Goal: Transaction & Acquisition: Purchase product/service

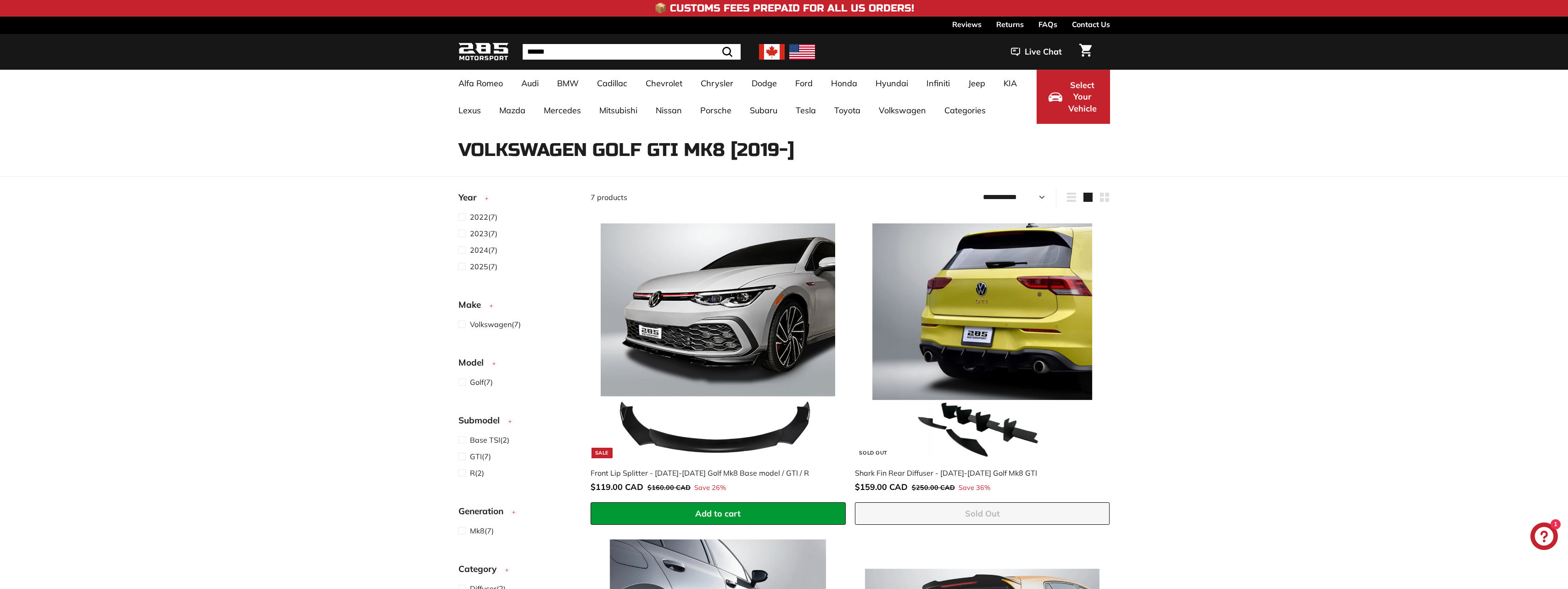
select select "**********"
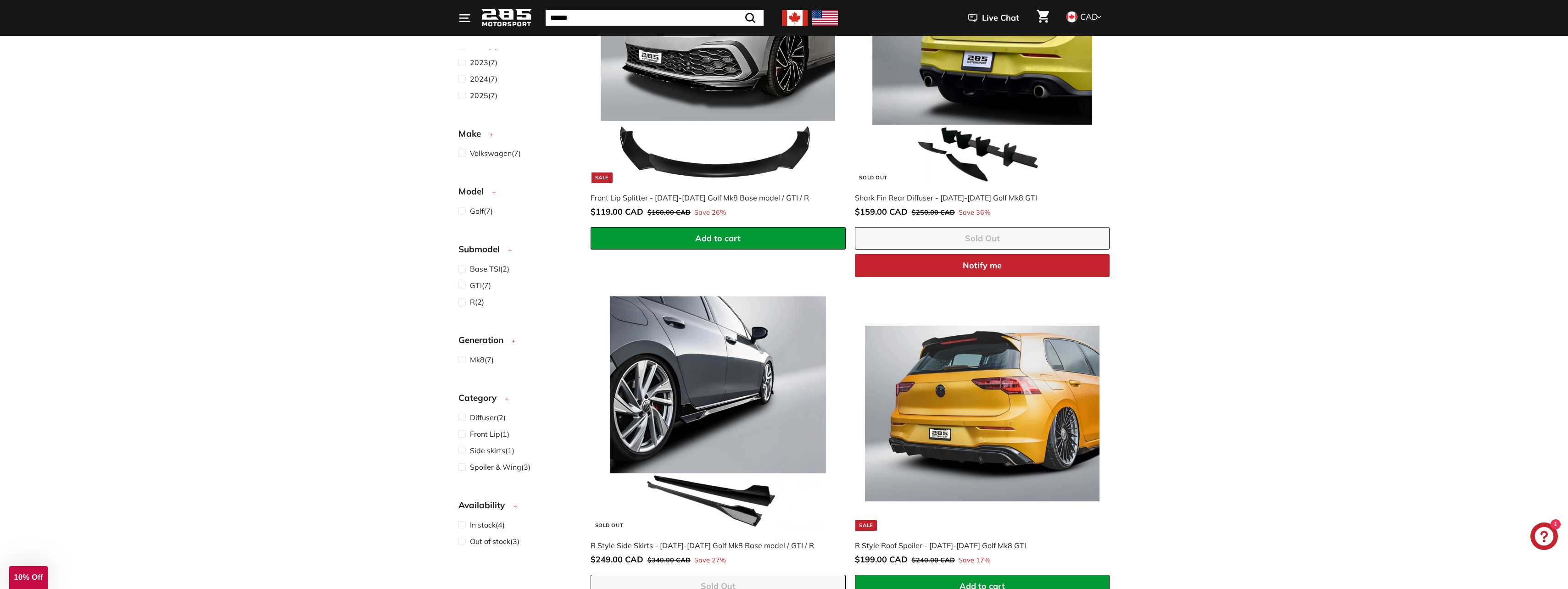
scroll to position [367, 0]
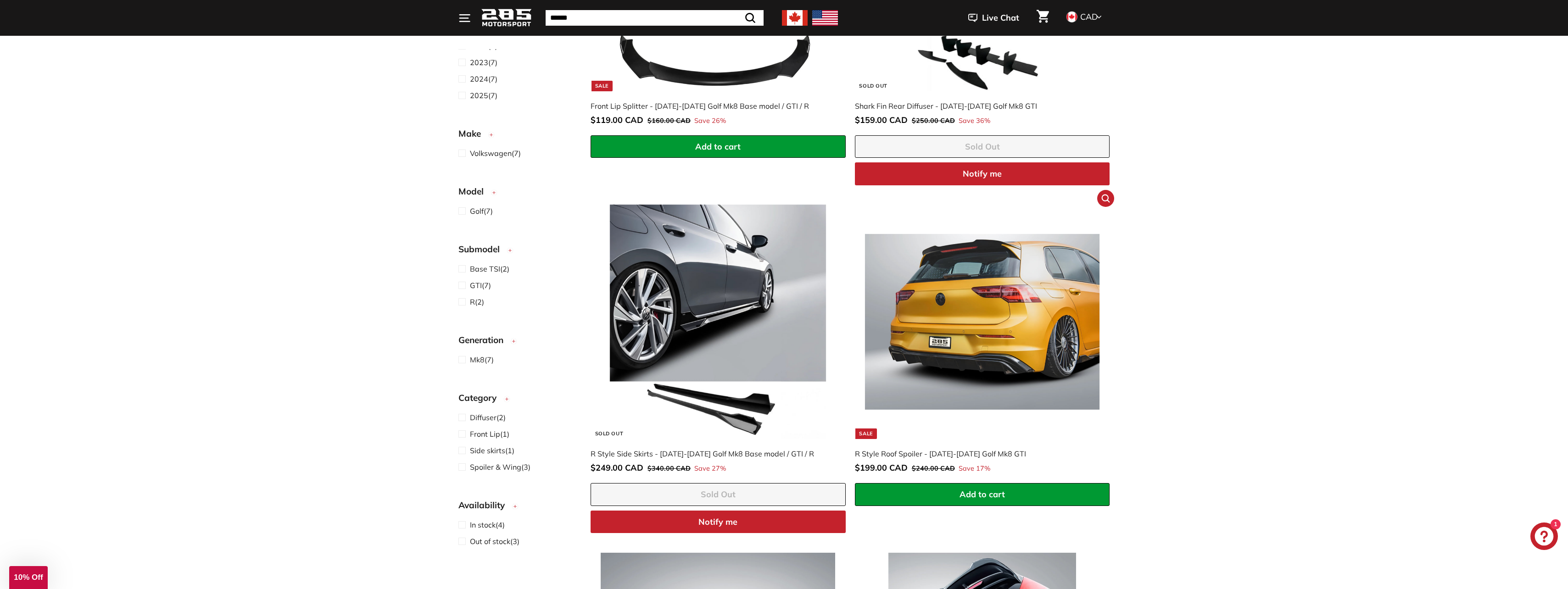
click at [1014, 282] on img at bounding box center [982, 321] width 234 height 234
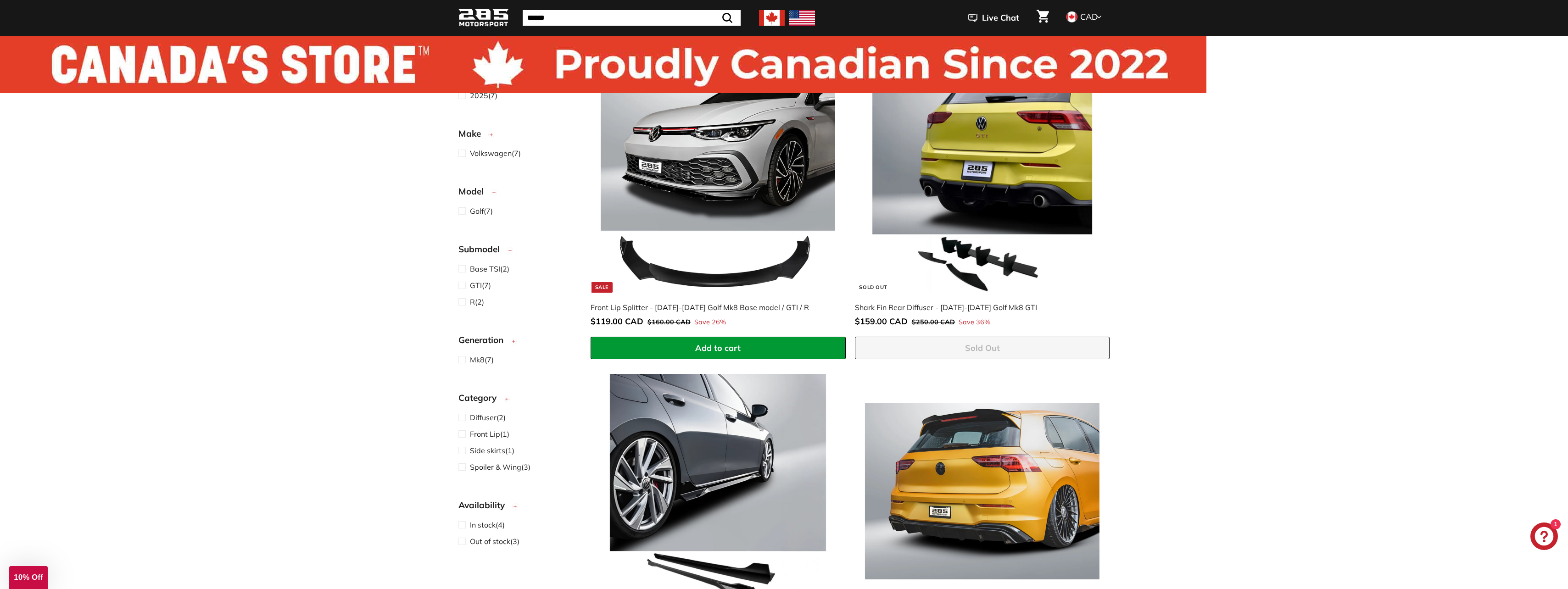
scroll to position [0, 0]
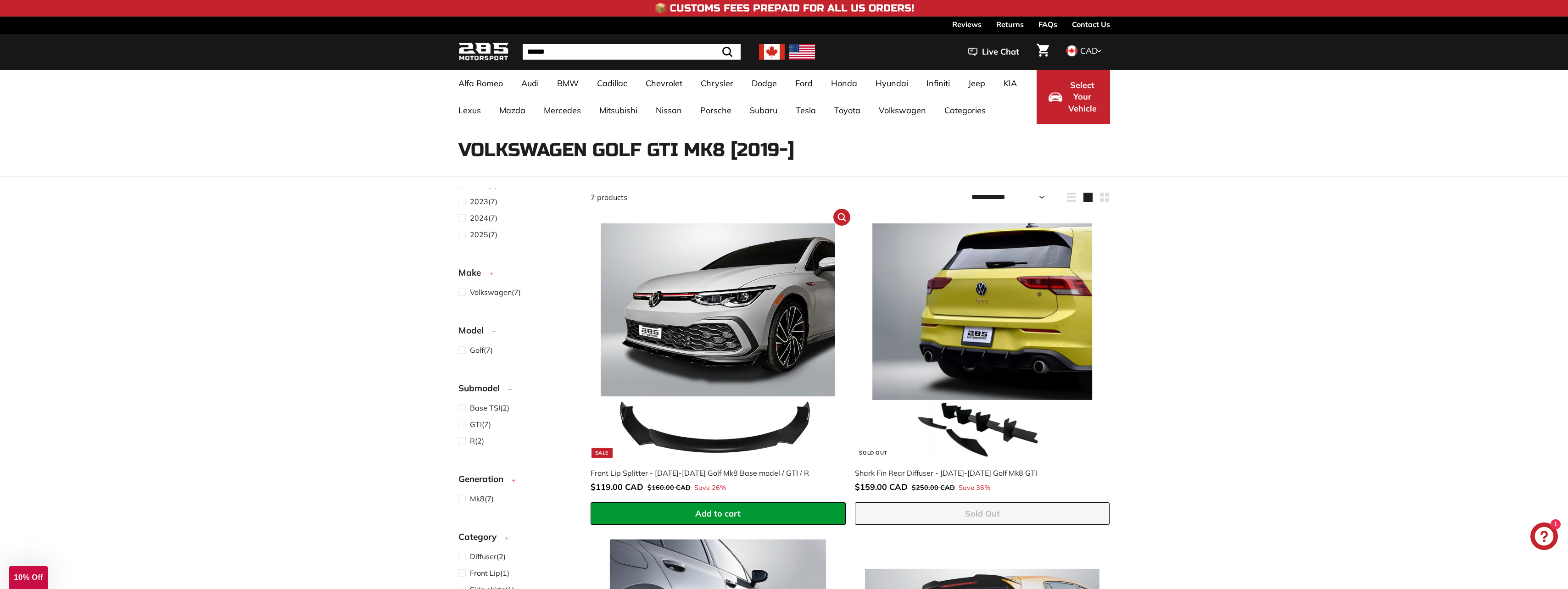
click at [740, 299] on img at bounding box center [718, 340] width 234 height 234
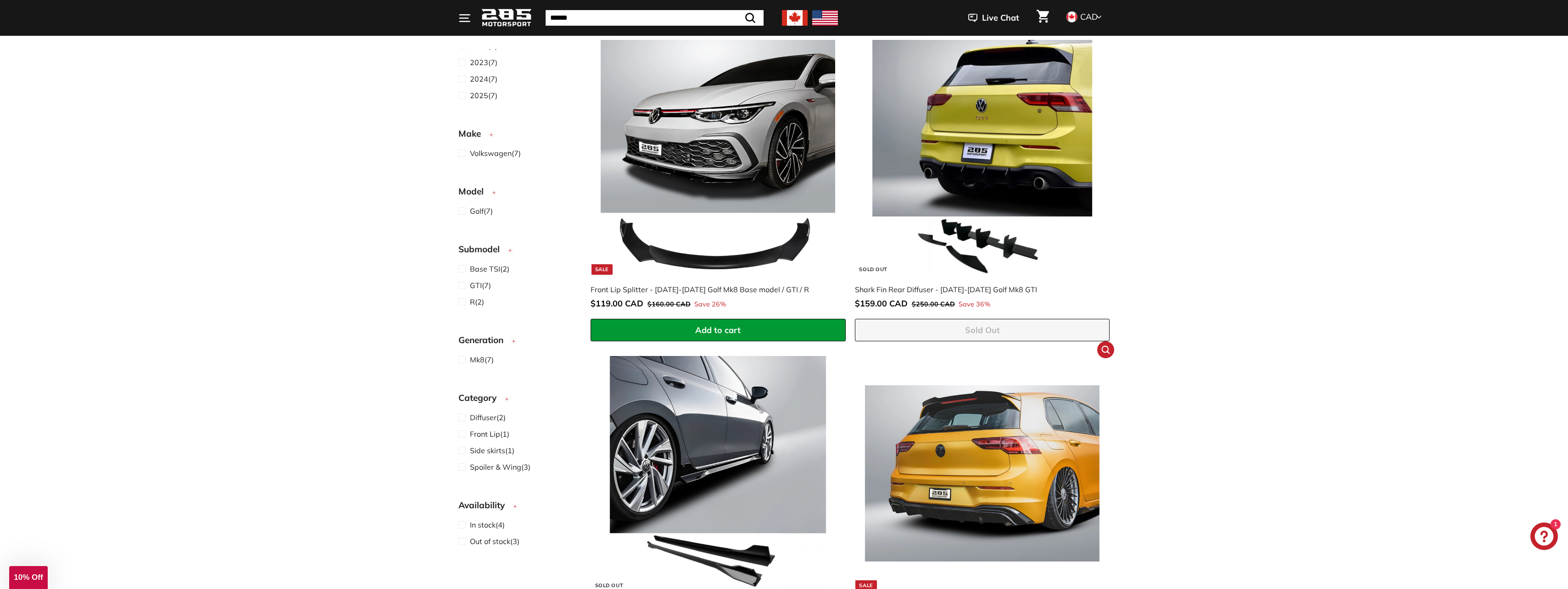
scroll to position [229, 0]
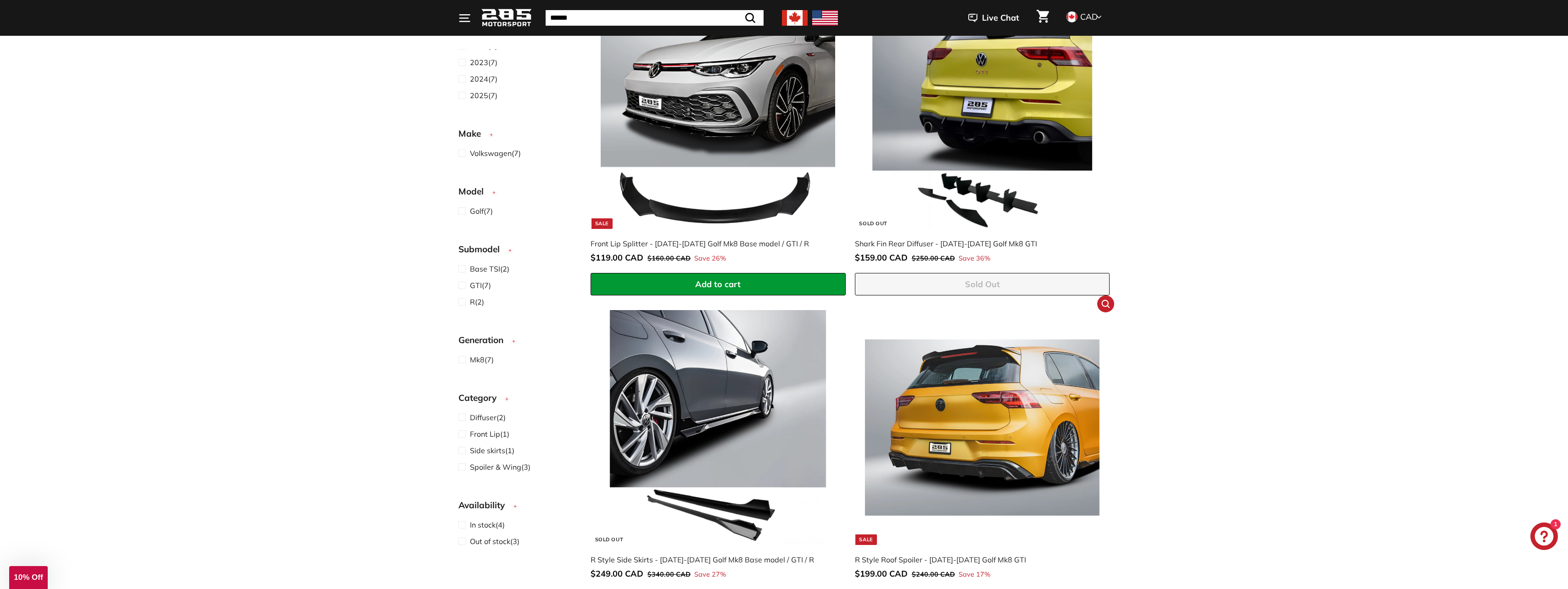
click at [995, 379] on img at bounding box center [982, 427] width 234 height 234
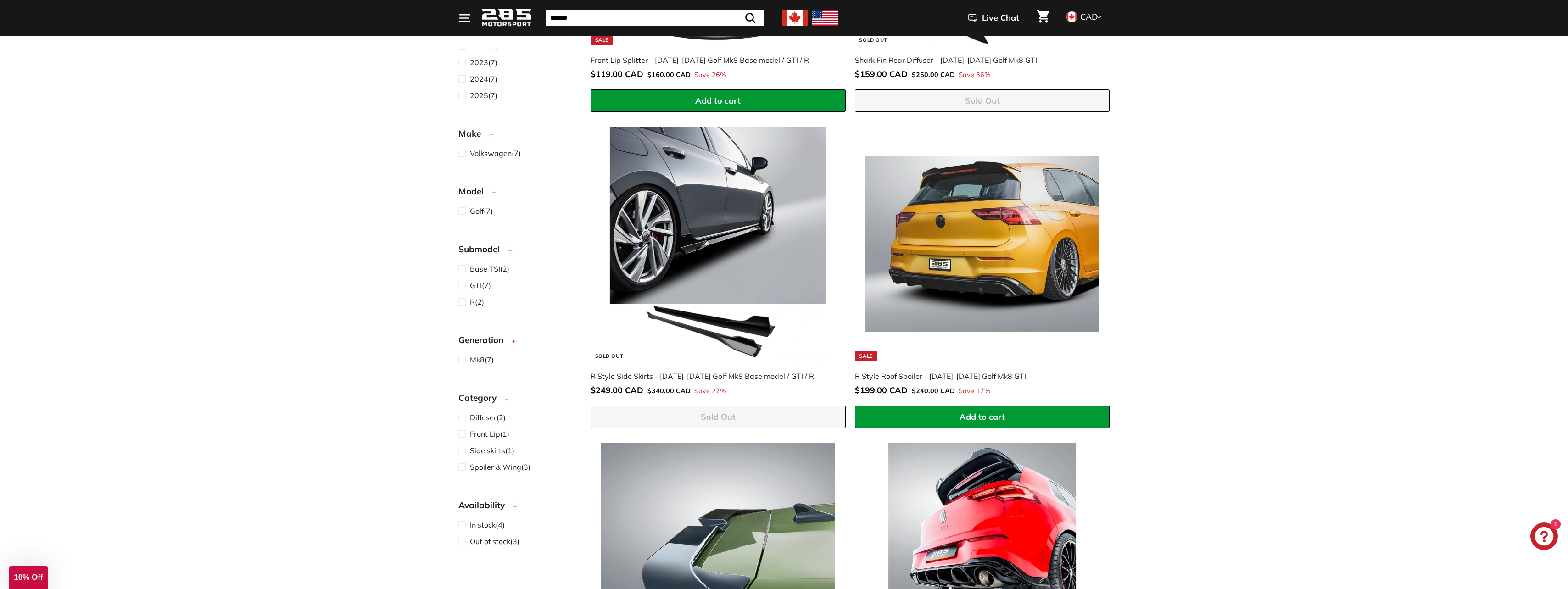
scroll to position [367, 0]
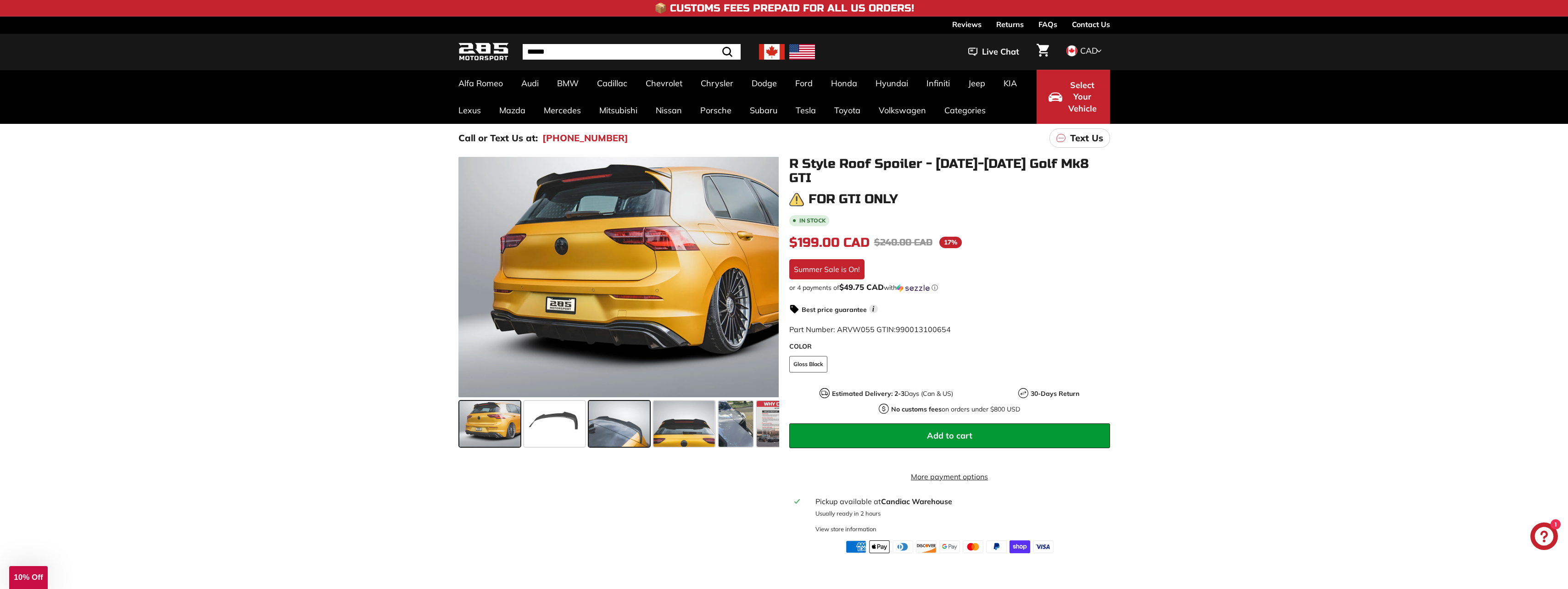
click at [629, 432] on span at bounding box center [619, 423] width 61 height 46
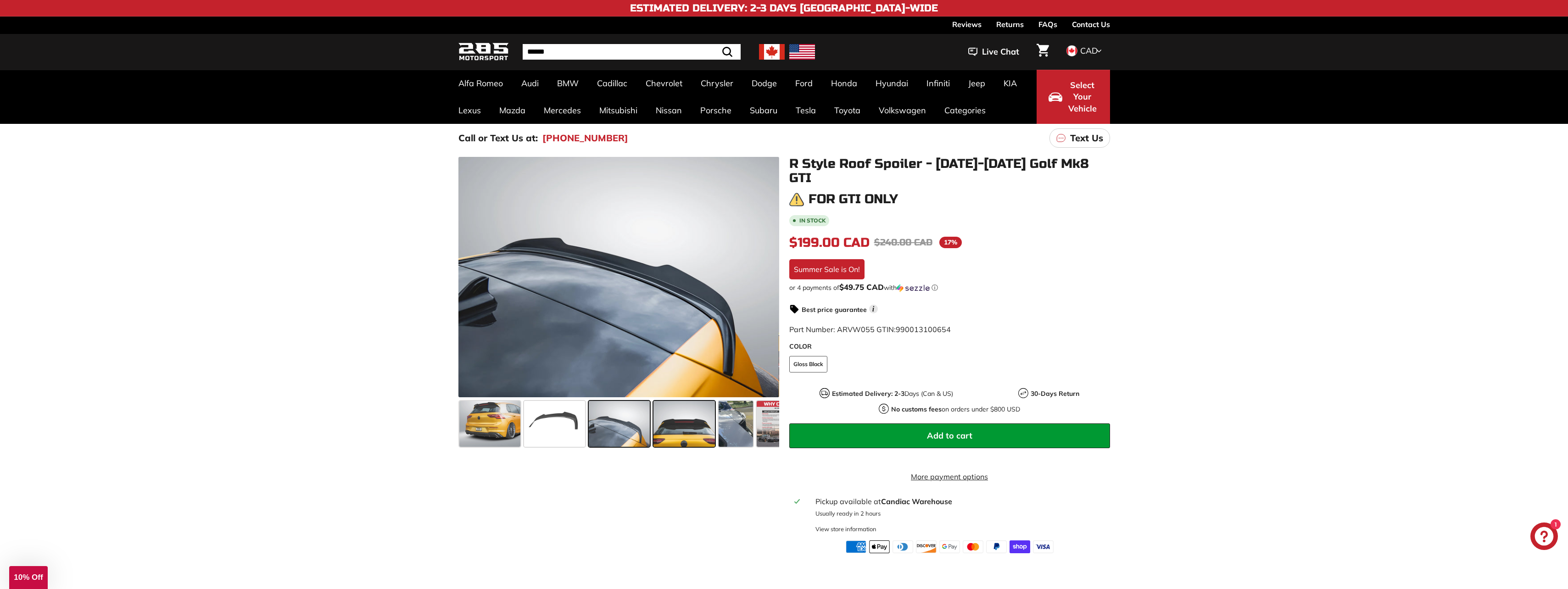
click at [682, 423] on span at bounding box center [684, 423] width 61 height 46
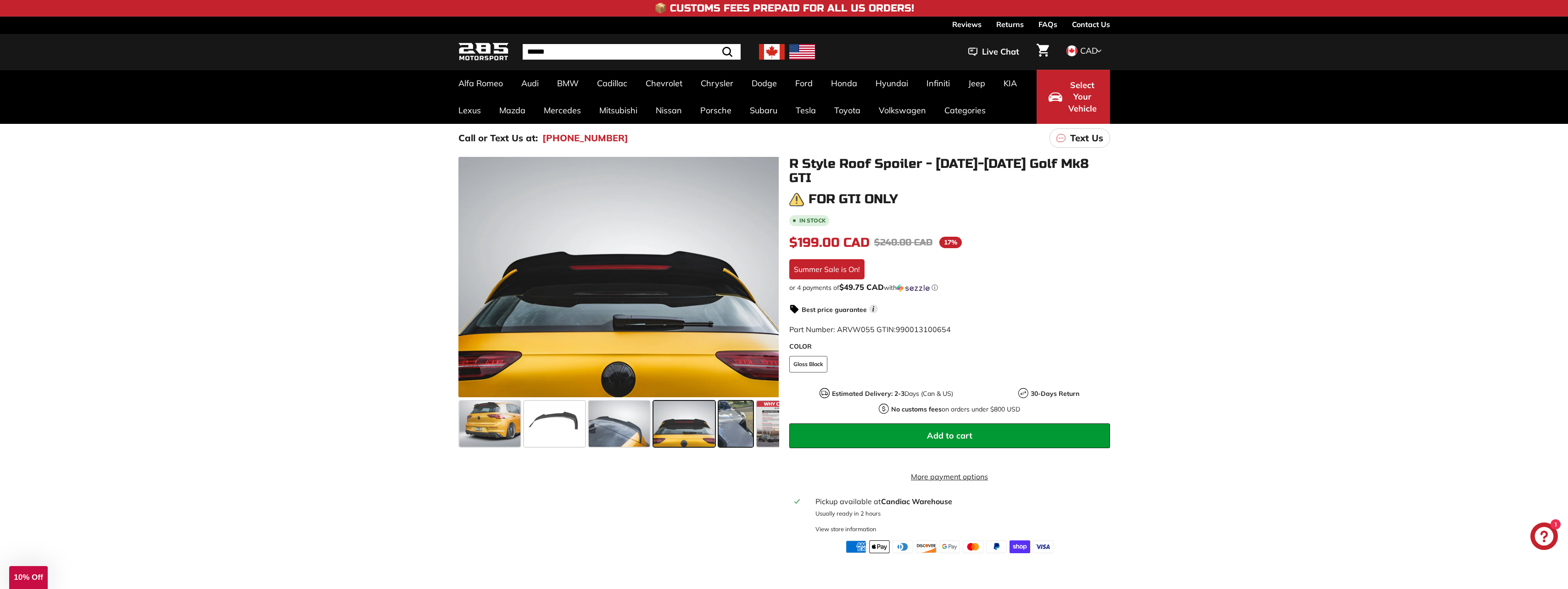
click at [730, 423] on span at bounding box center [736, 423] width 35 height 46
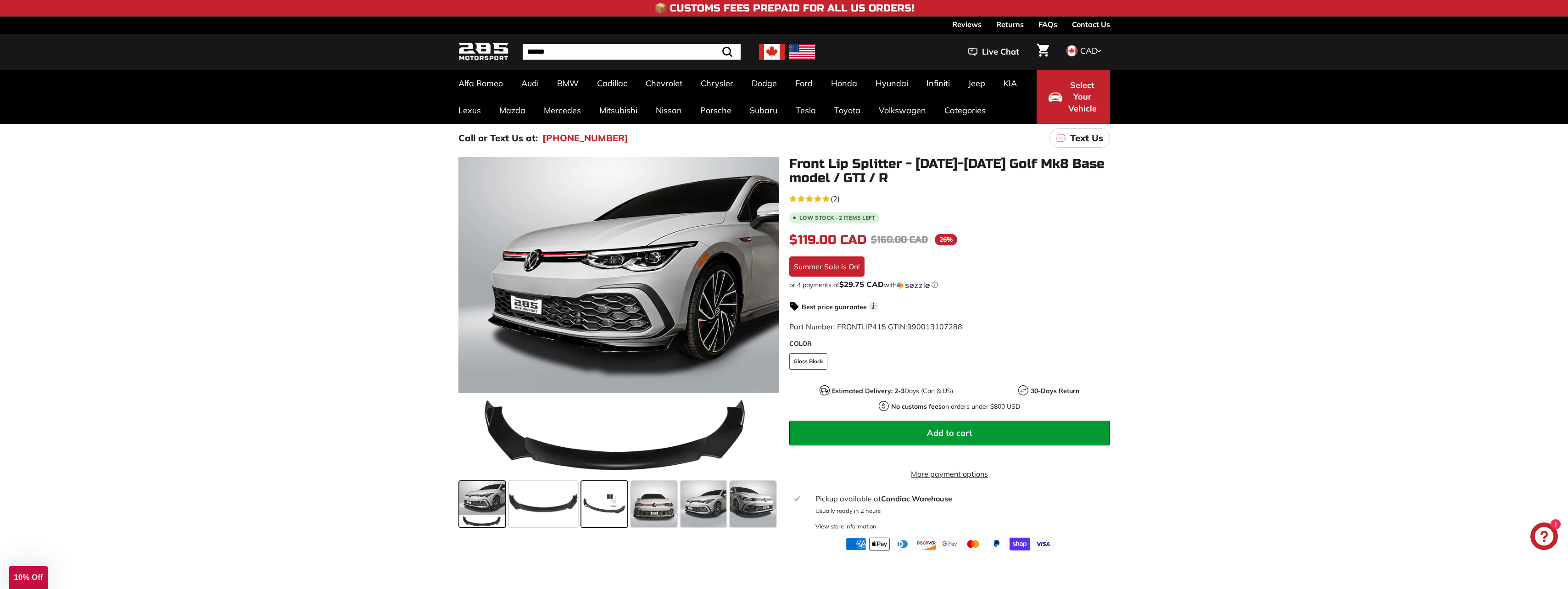
drag, startPoint x: 606, startPoint y: 506, endPoint x: 603, endPoint y: 500, distance: 6.7
click at [605, 506] on span at bounding box center [604, 504] width 46 height 46
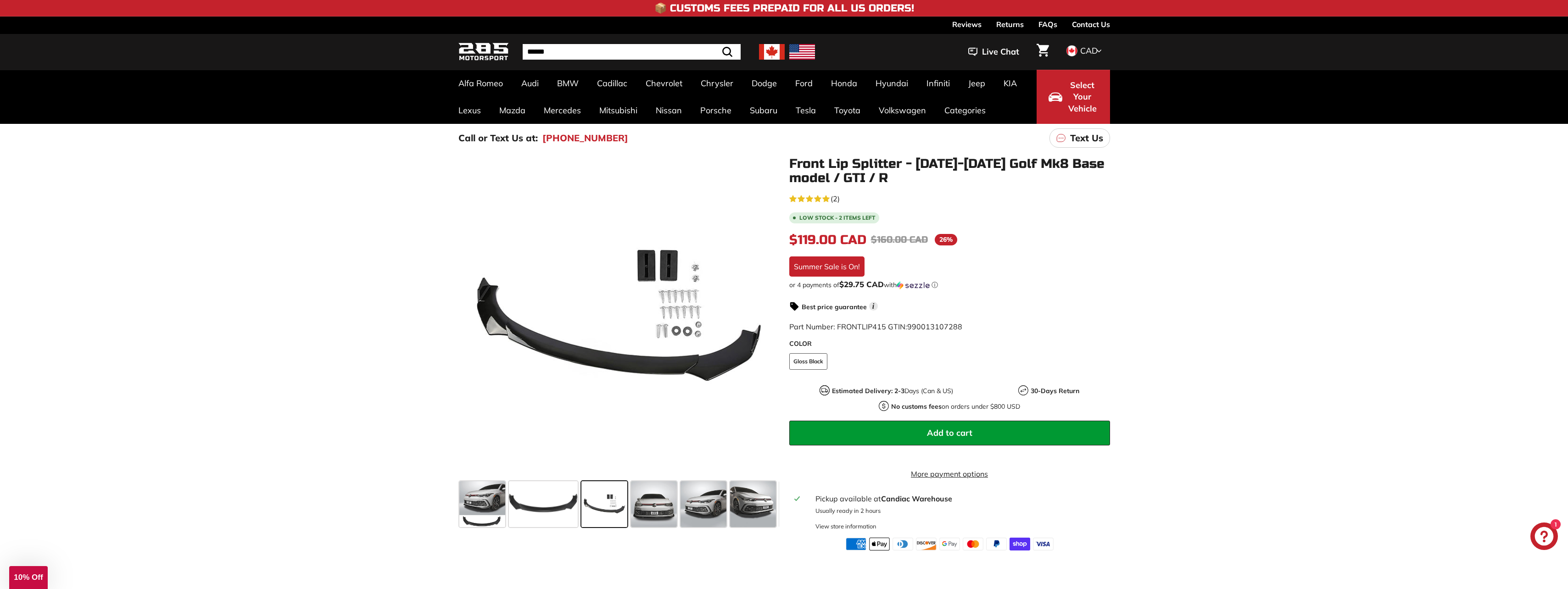
click at [1076, 24] on link "Contact Us" at bounding box center [1091, 24] width 38 height 16
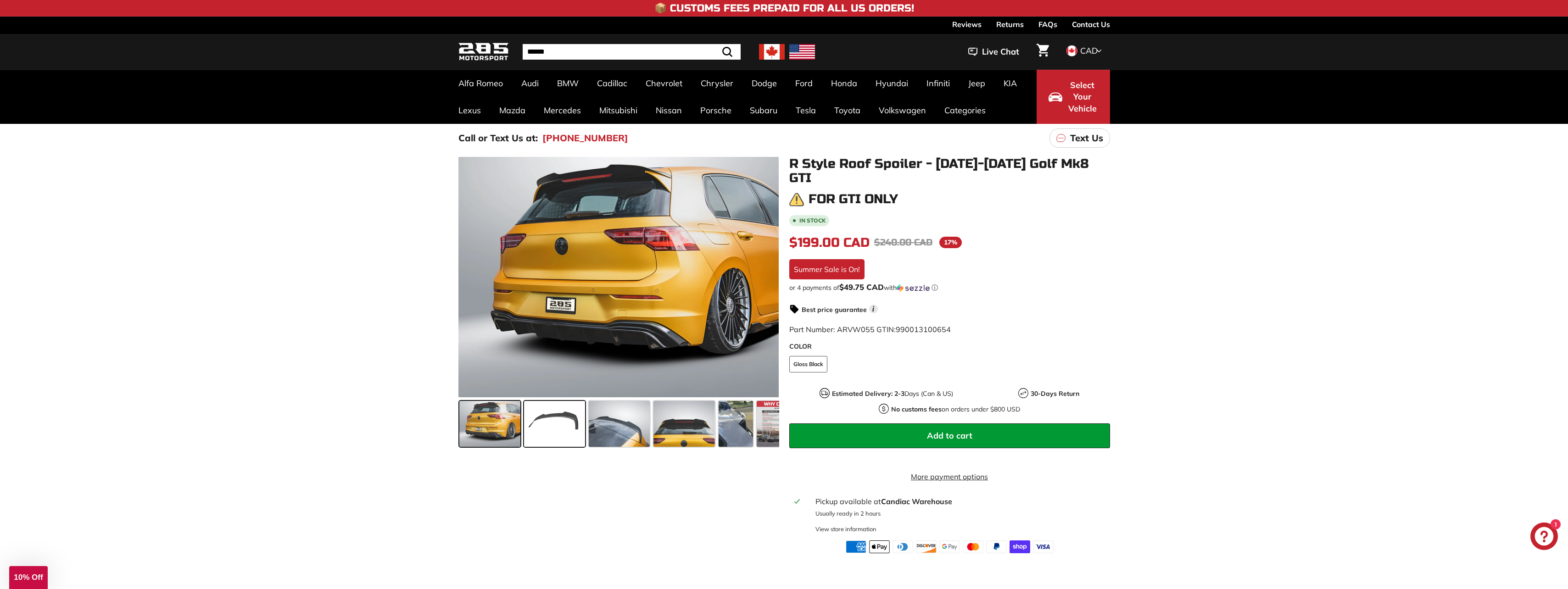
click at [567, 401] on span at bounding box center [555, 423] width 61 height 46
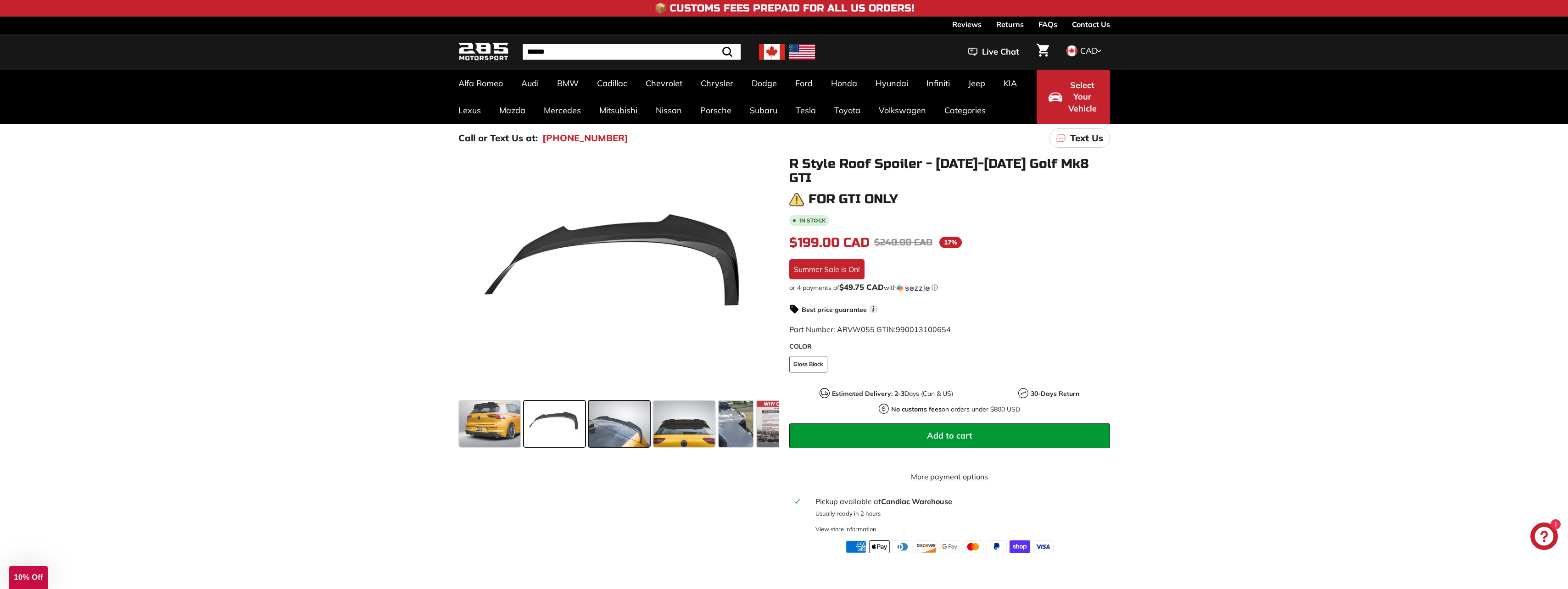
click at [621, 430] on span at bounding box center [619, 423] width 61 height 46
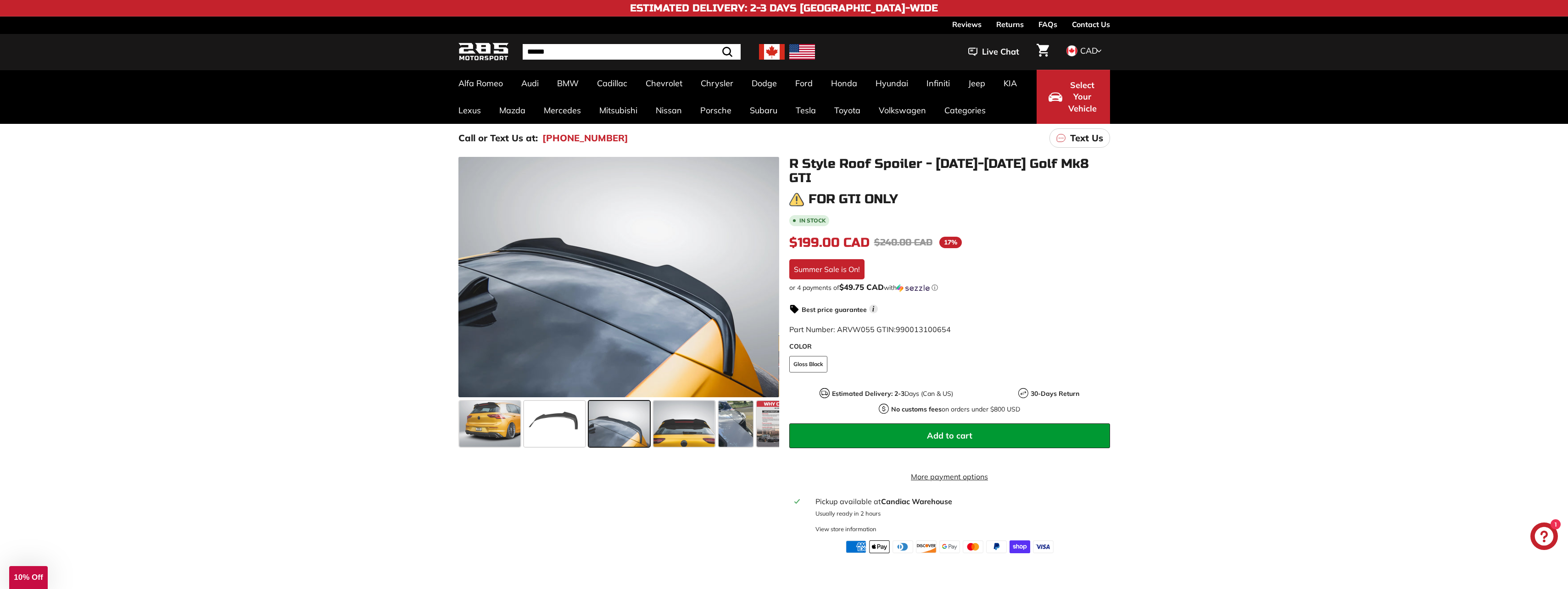
click at [621, 411] on span at bounding box center [619, 423] width 61 height 46
click at [676, 417] on span at bounding box center [684, 423] width 61 height 46
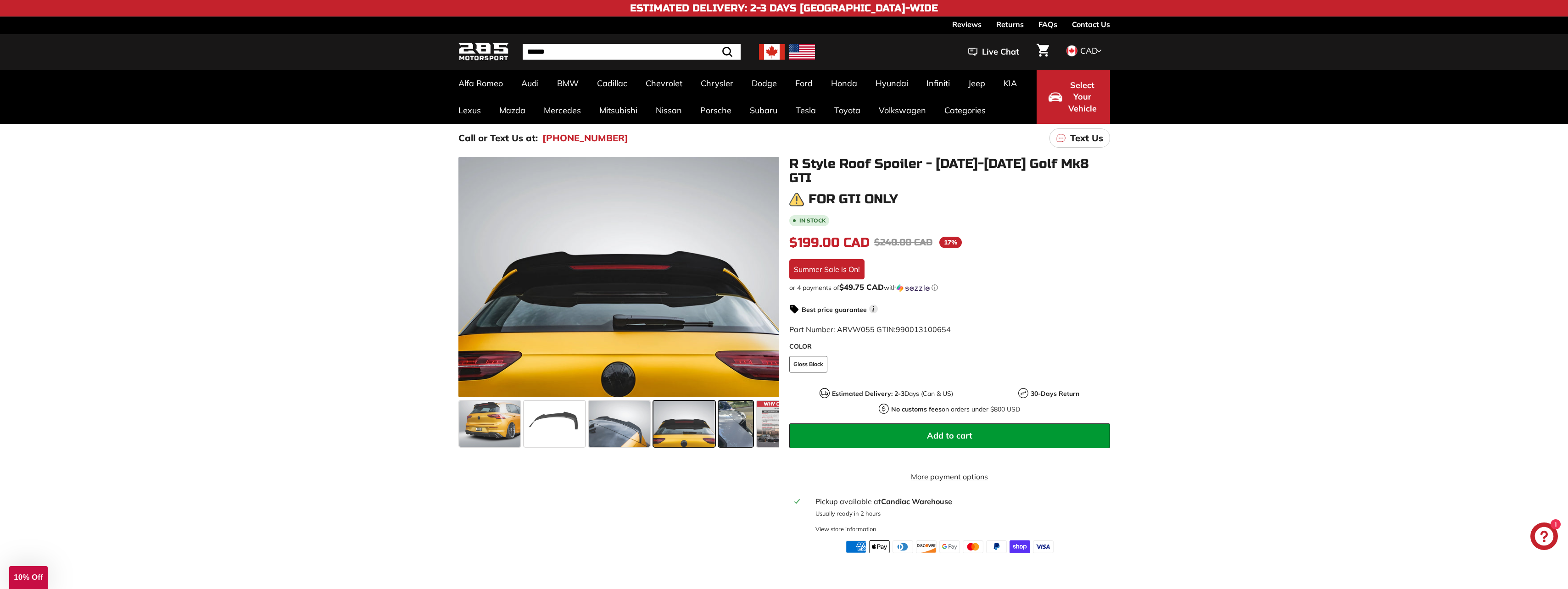
click at [733, 422] on span at bounding box center [736, 423] width 35 height 46
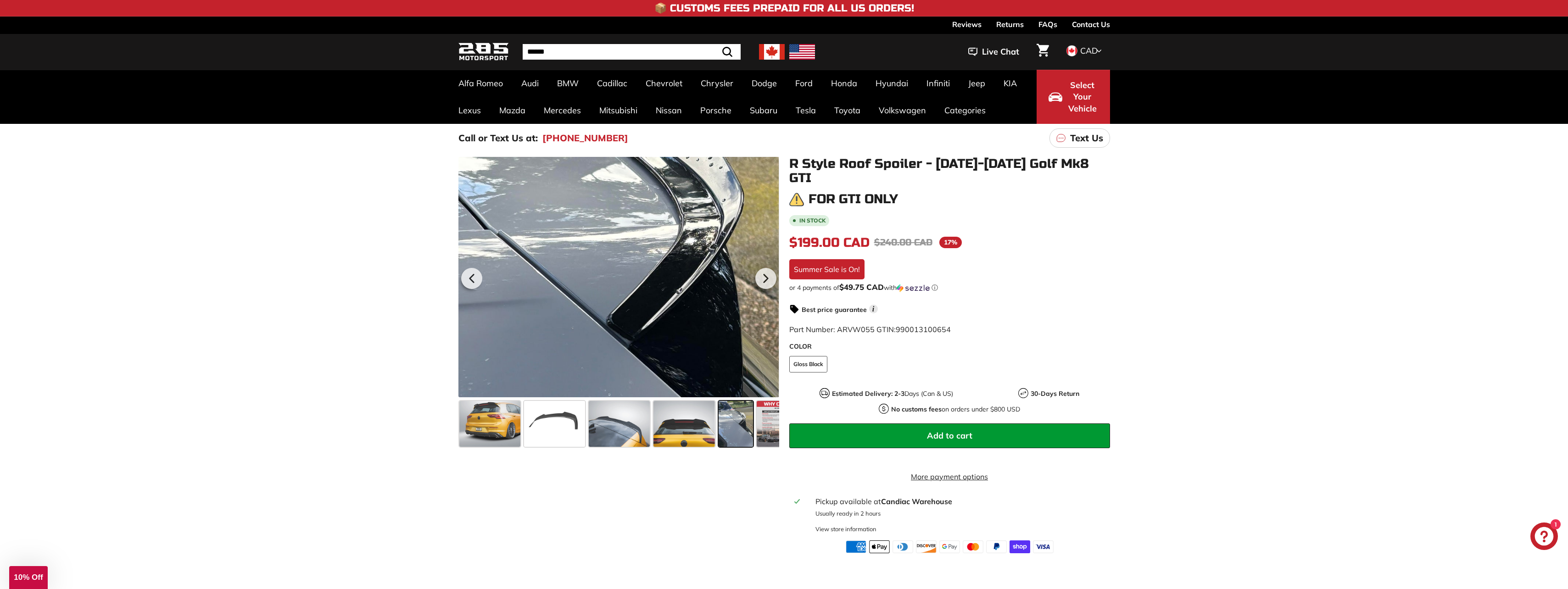
click at [683, 258] on div at bounding box center [618, 277] width 321 height 240
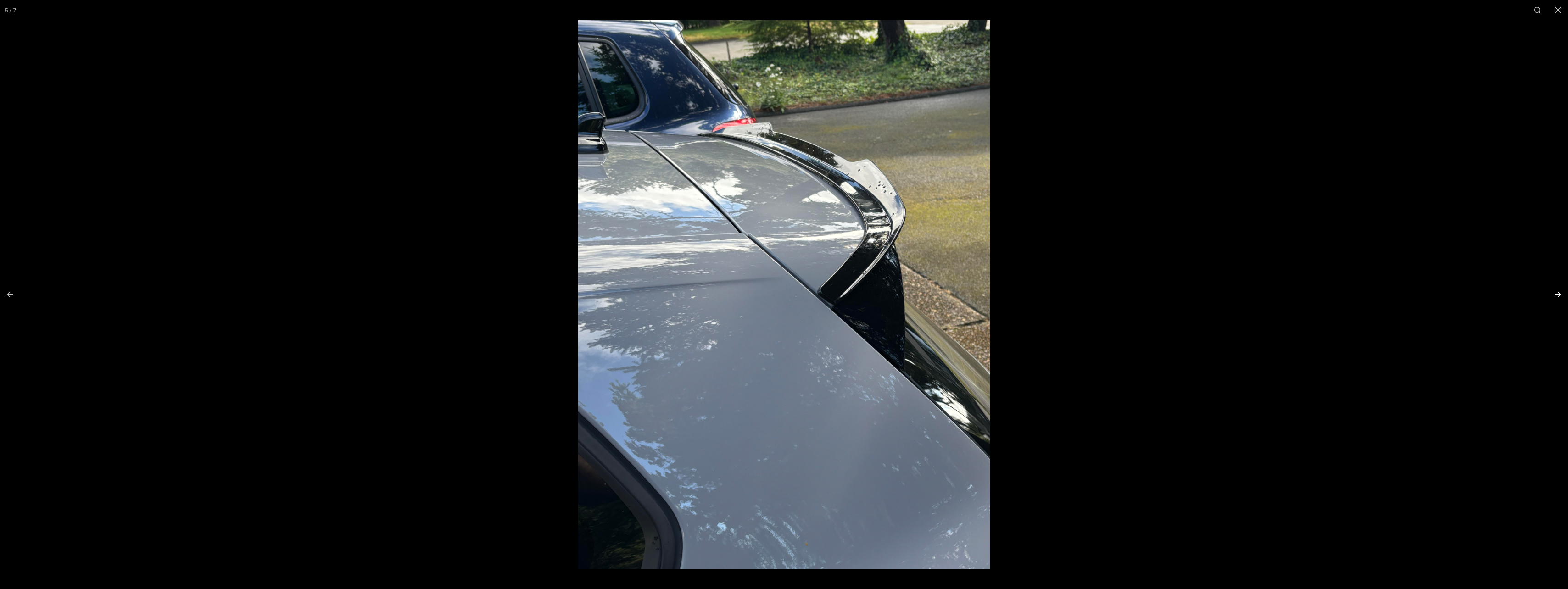
click at [1557, 296] on button at bounding box center [1552, 294] width 32 height 46
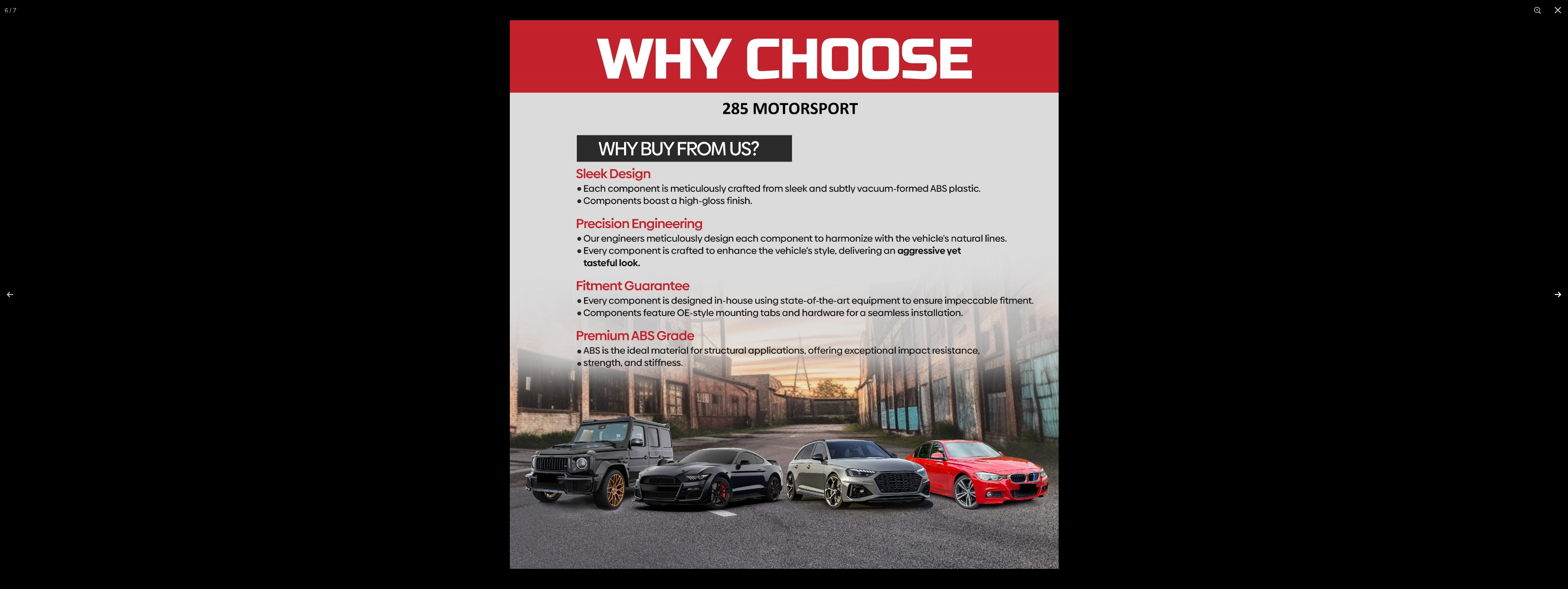
scroll to position [0, 63]
click at [1557, 296] on button at bounding box center [1552, 294] width 32 height 46
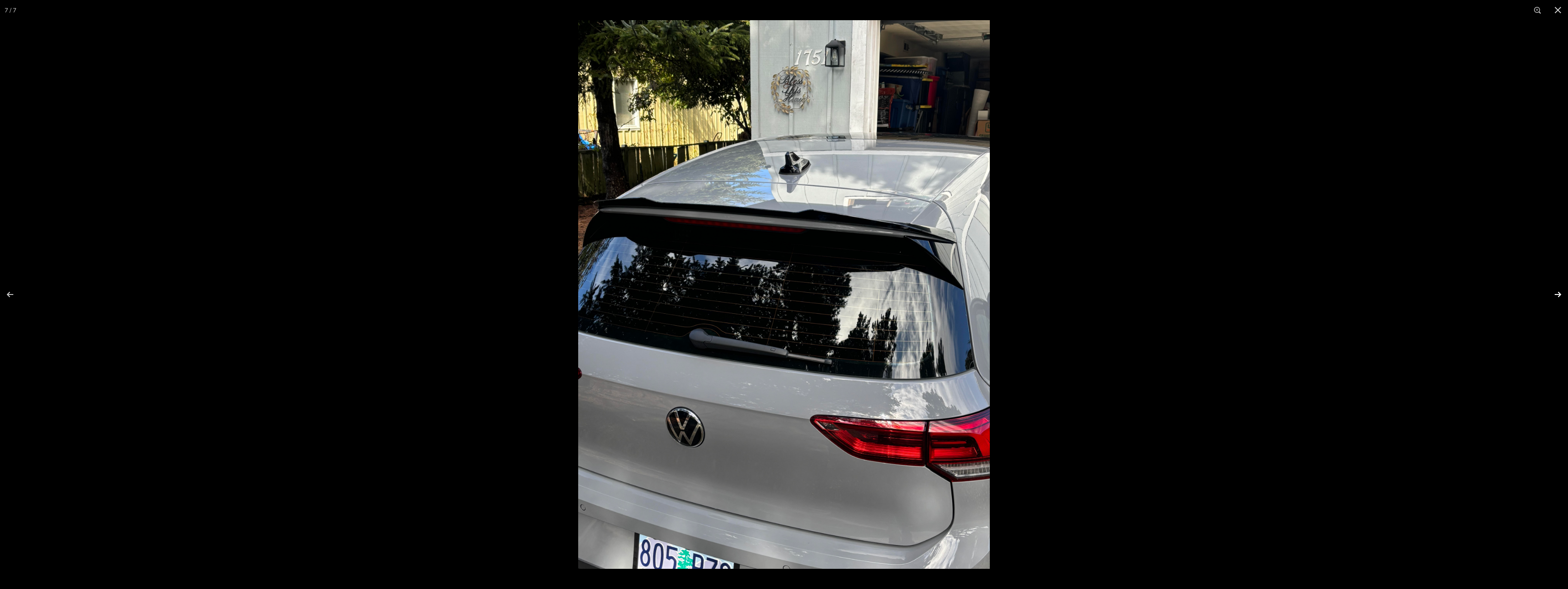
click at [1557, 296] on button at bounding box center [1552, 294] width 32 height 46
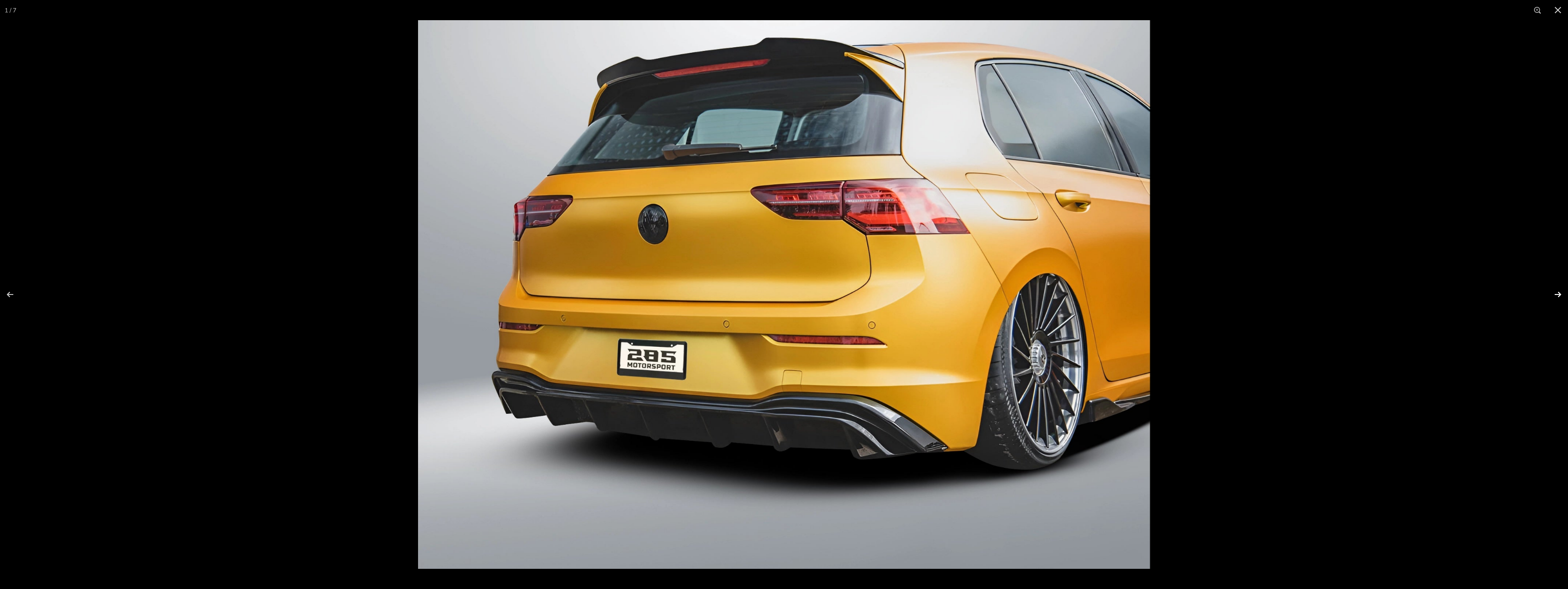
click at [1556, 296] on button at bounding box center [1552, 294] width 32 height 46
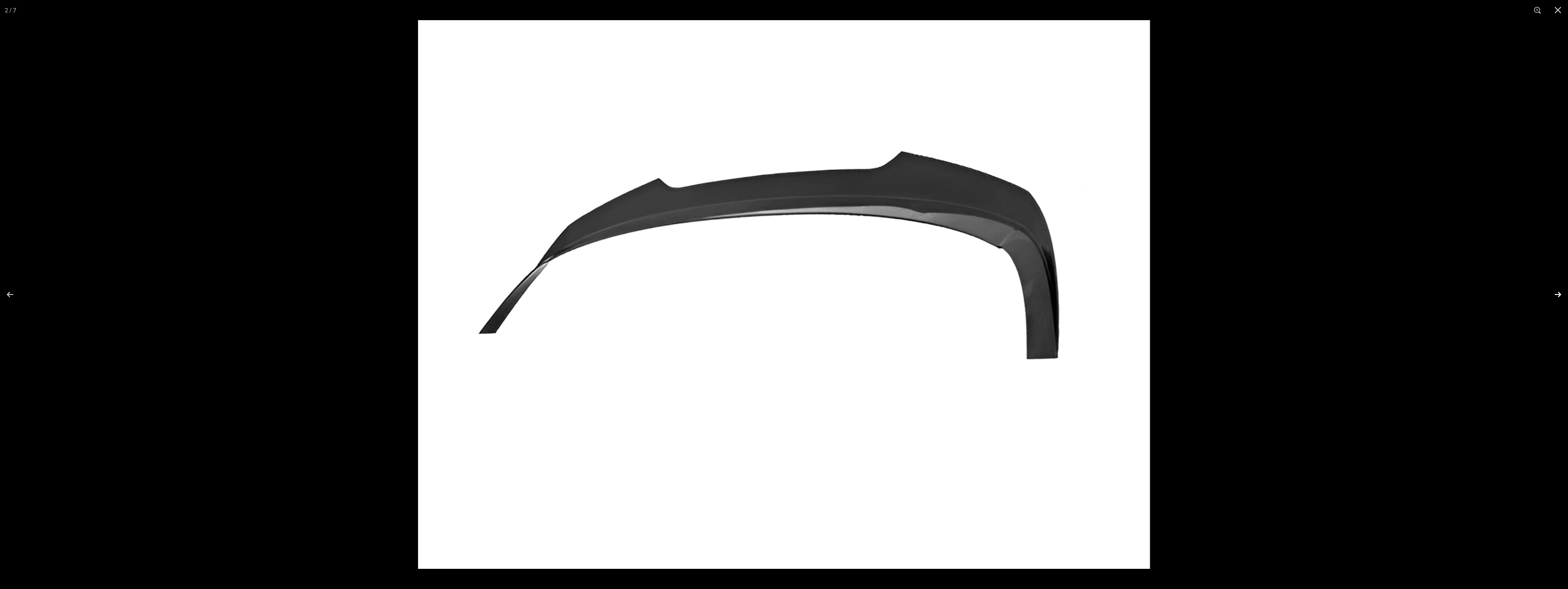
click at [1556, 296] on button at bounding box center [1552, 294] width 32 height 46
